Goal: Task Accomplishment & Management: Manage account settings

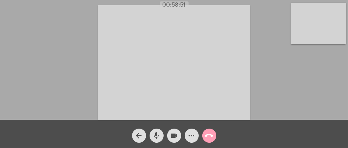
click at [210, 134] on mat-icon "call_end" at bounding box center [209, 135] width 8 height 8
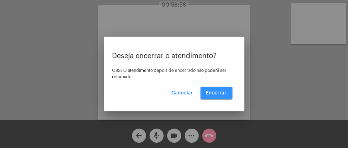
click at [220, 93] on span "Encerrar" at bounding box center [216, 92] width 21 height 5
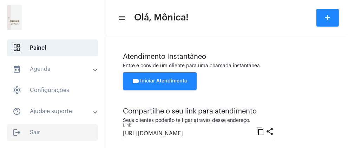
click at [54, 133] on span "logout Sair" at bounding box center [52, 132] width 91 height 17
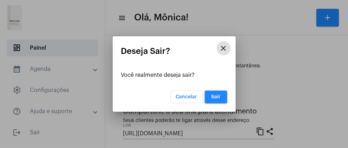
click at [214, 100] on button "Sair" at bounding box center [216, 96] width 22 height 13
